Goal: Task Accomplishment & Management: Manage account settings

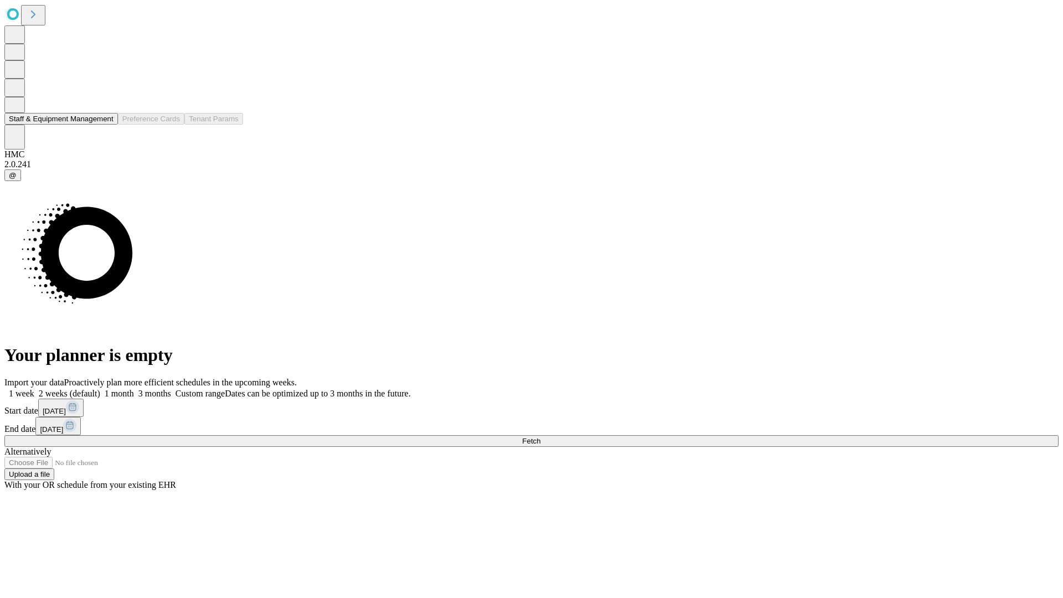
click at [106, 125] on button "Staff & Equipment Management" at bounding box center [61, 119] width 114 height 12
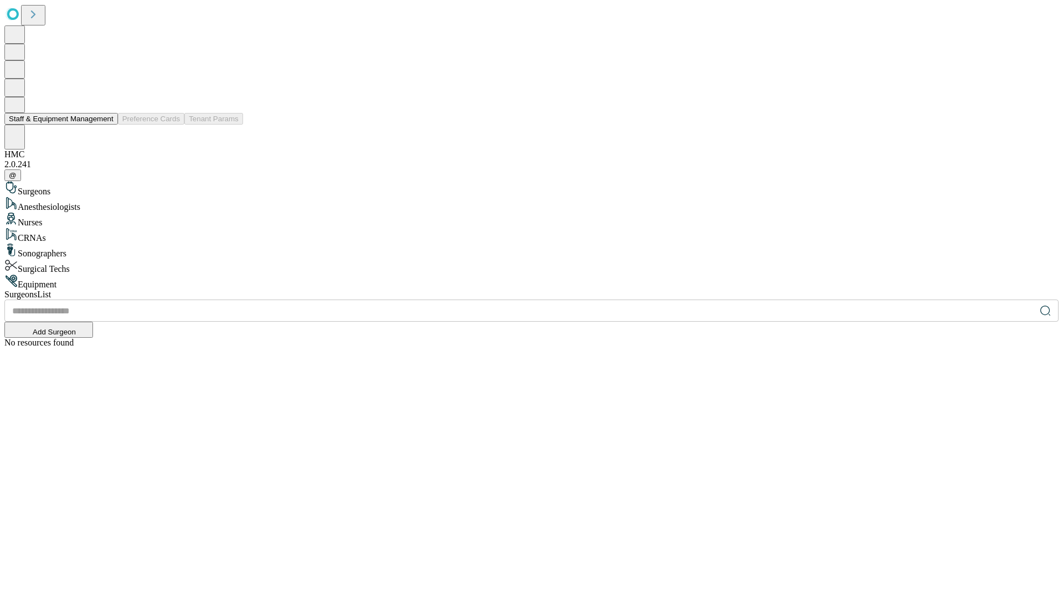
click at [106, 125] on button "Staff & Equipment Management" at bounding box center [61, 119] width 114 height 12
